Goal: Transaction & Acquisition: Download file/media

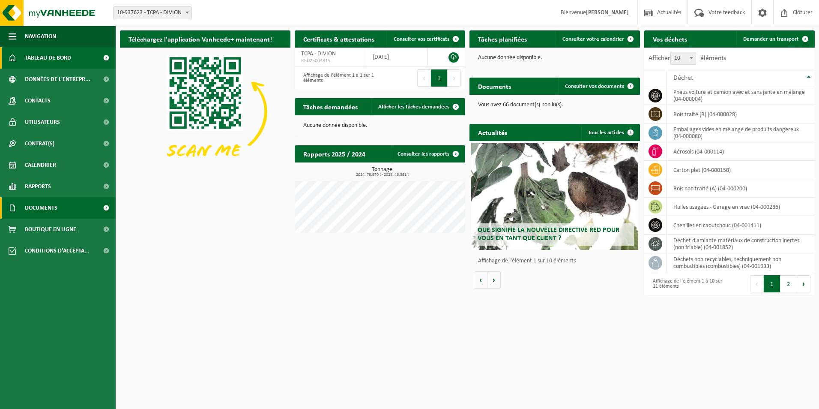
click at [32, 210] on span "Documents" at bounding box center [41, 207] width 33 height 21
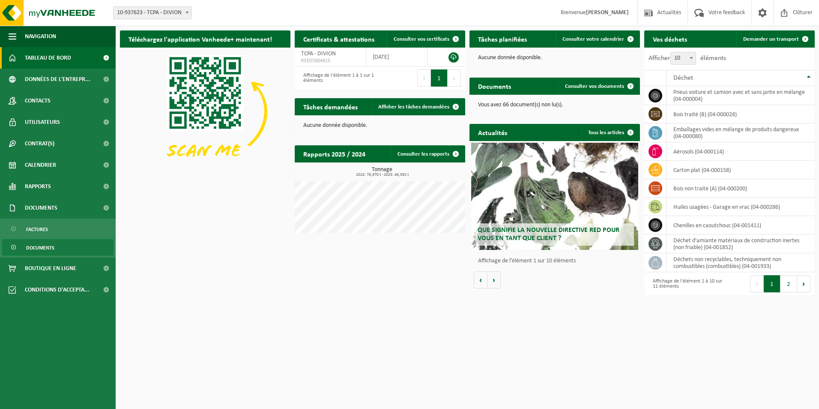
click at [37, 245] on span "Documents" at bounding box center [40, 247] width 28 height 16
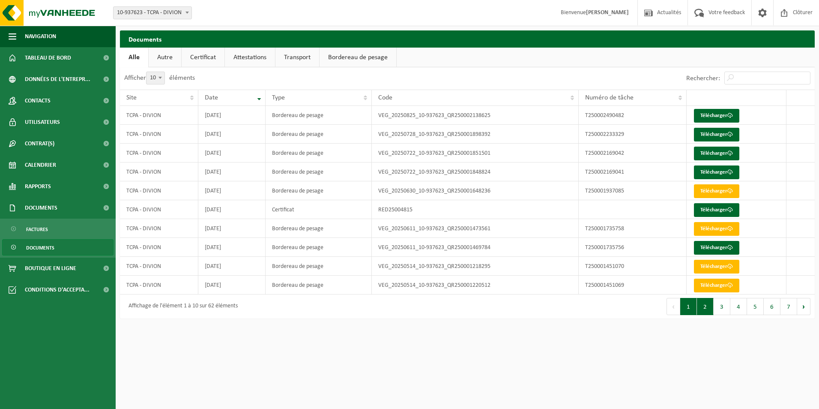
click at [704, 311] on button "2" at bounding box center [705, 306] width 17 height 17
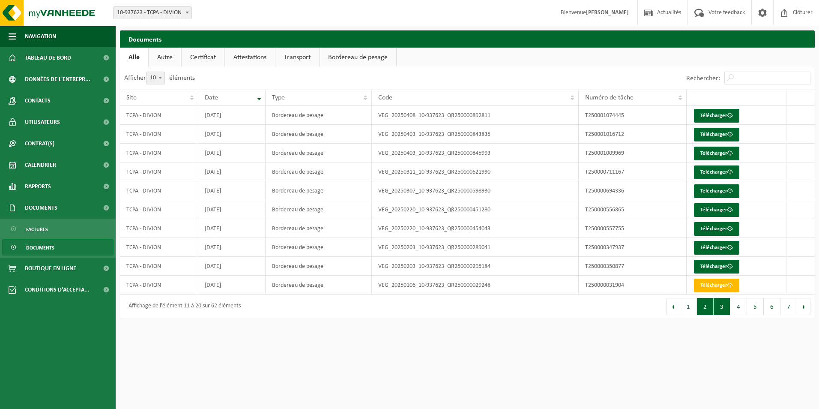
click at [722, 311] on button "3" at bounding box center [722, 306] width 17 height 17
click at [779, 76] on input "Rechercher:" at bounding box center [767, 78] width 86 height 13
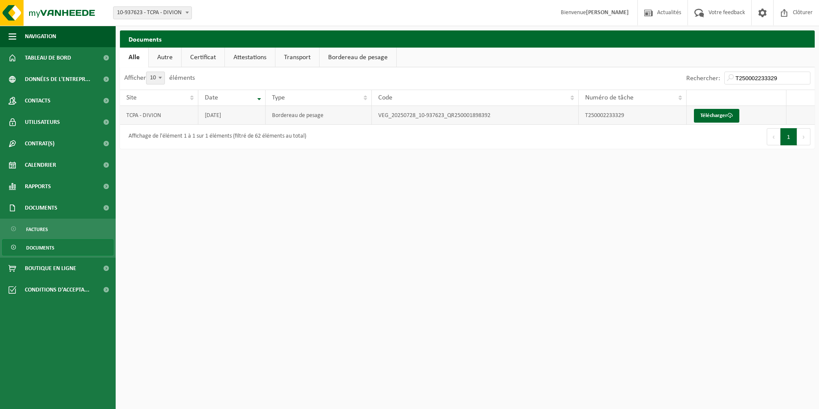
click at [374, 117] on td "VEG_20250728_10-937623_QR250001898392" at bounding box center [475, 115] width 207 height 19
click at [729, 111] on link "Télécharger" at bounding box center [716, 116] width 45 height 14
click at [789, 75] on input "T250002233329" at bounding box center [767, 78] width 86 height 13
type input "T"
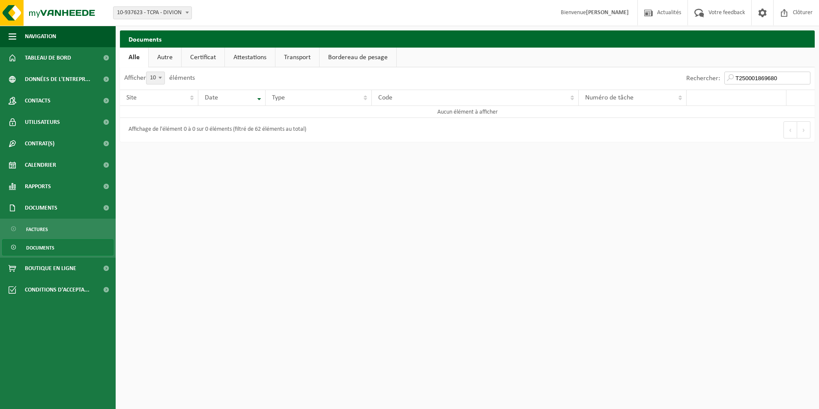
click at [784, 78] on input "T250001869680" at bounding box center [767, 78] width 86 height 13
type input "T250002233329"
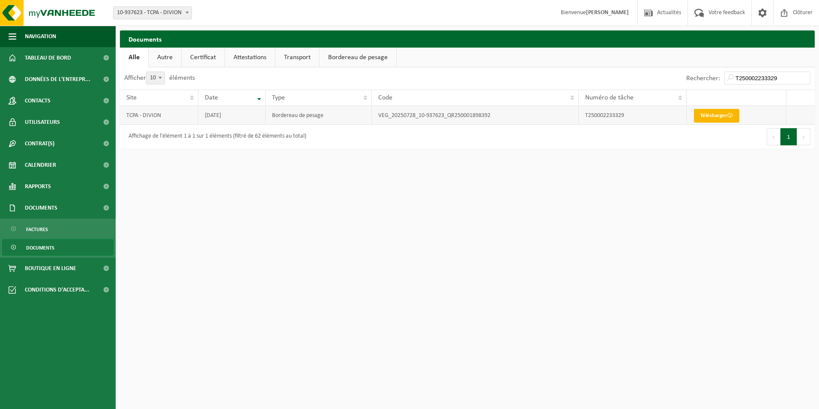
click at [707, 119] on link "Télécharger" at bounding box center [716, 116] width 45 height 14
